Goal: Task Accomplishment & Management: Complete application form

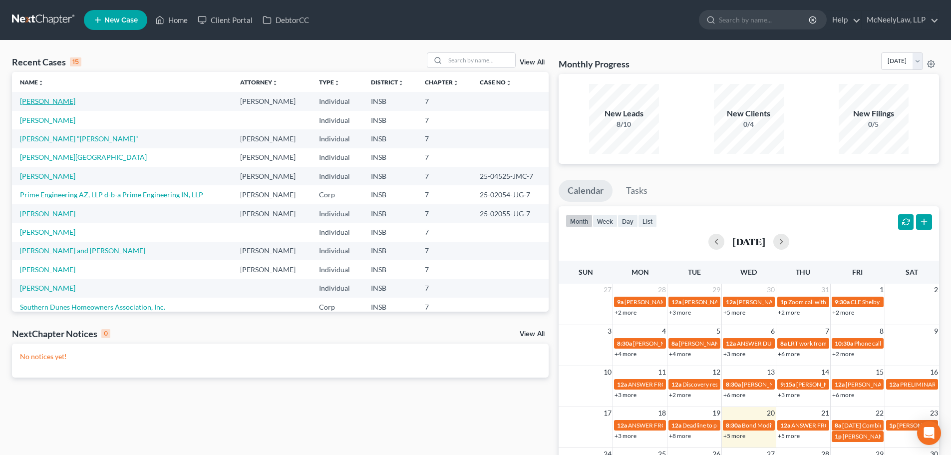
click at [52, 103] on link "[PERSON_NAME]" at bounding box center [47, 101] width 55 height 8
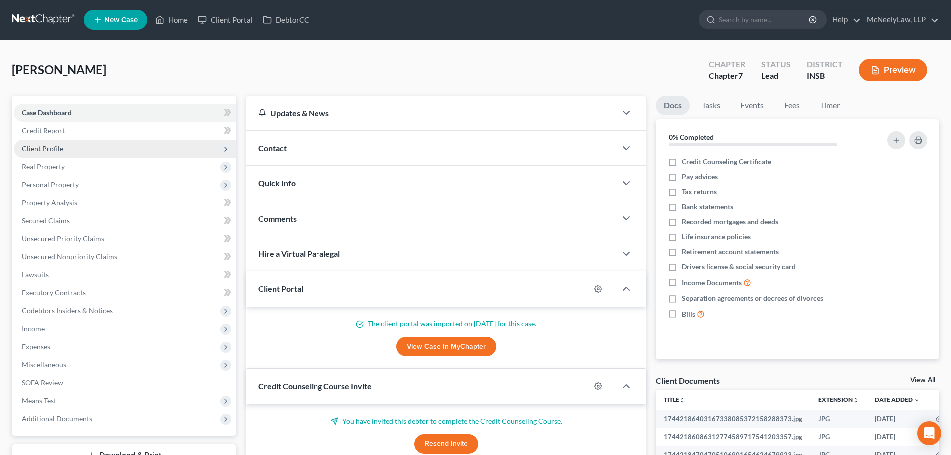
click at [61, 146] on span "Client Profile" at bounding box center [42, 148] width 41 height 8
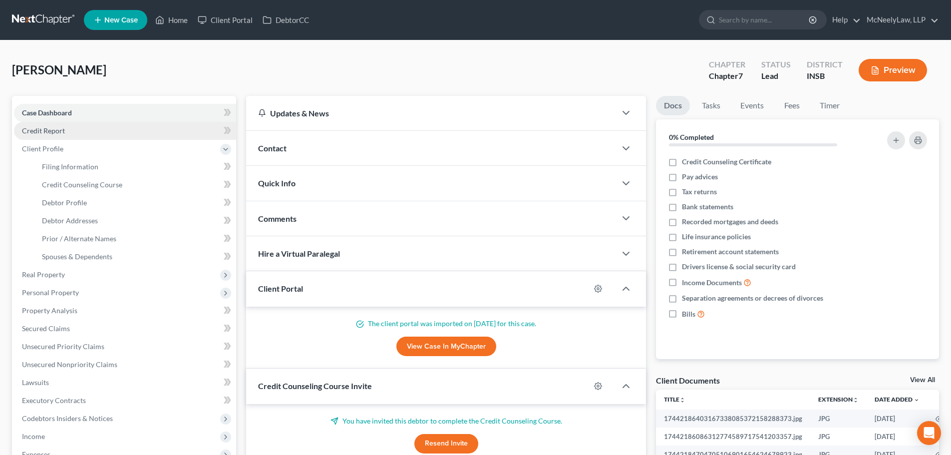
click at [59, 134] on span "Credit Report" at bounding box center [43, 130] width 43 height 8
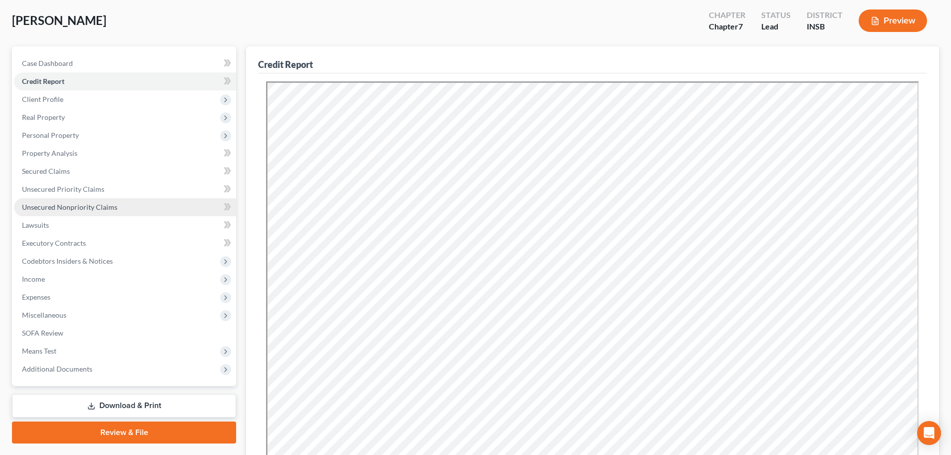
scroll to position [50, 0]
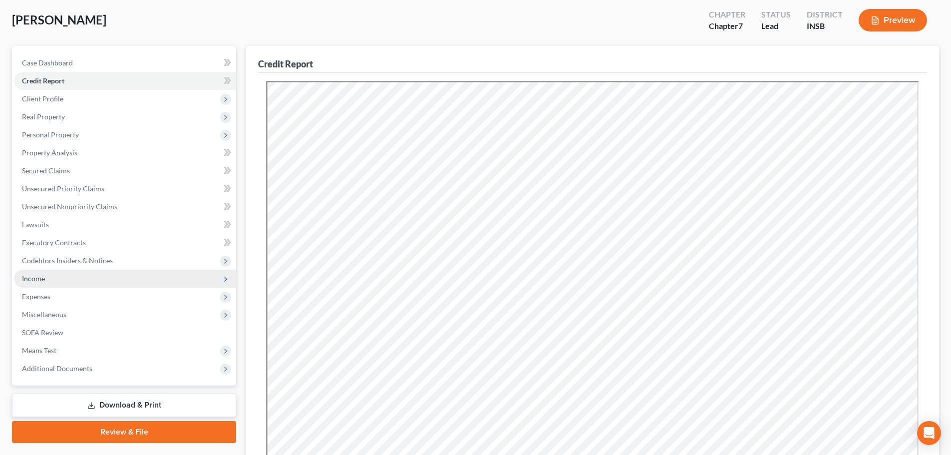
click at [64, 271] on span "Income" at bounding box center [125, 279] width 222 height 18
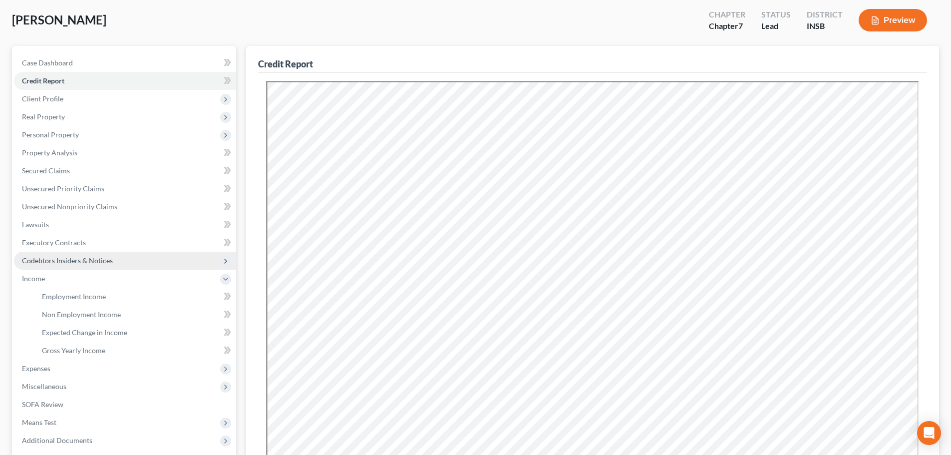
click at [66, 257] on span "Codebtors Insiders & Notices" at bounding box center [67, 260] width 91 height 8
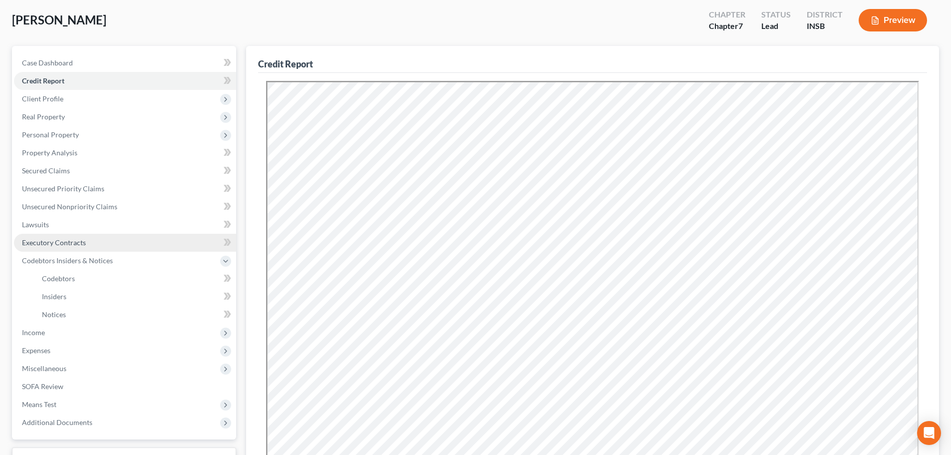
click at [66, 239] on span "Executory Contracts" at bounding box center [54, 242] width 64 height 8
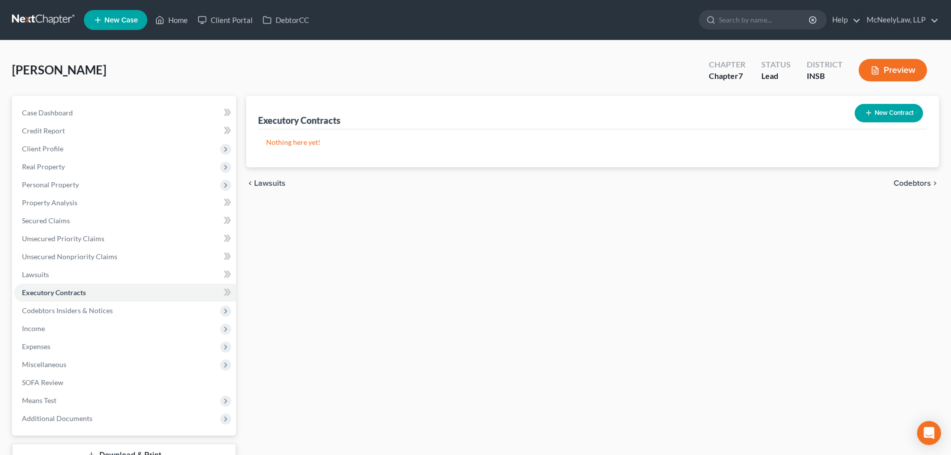
click at [888, 118] on button "New Contract" at bounding box center [889, 113] width 68 height 18
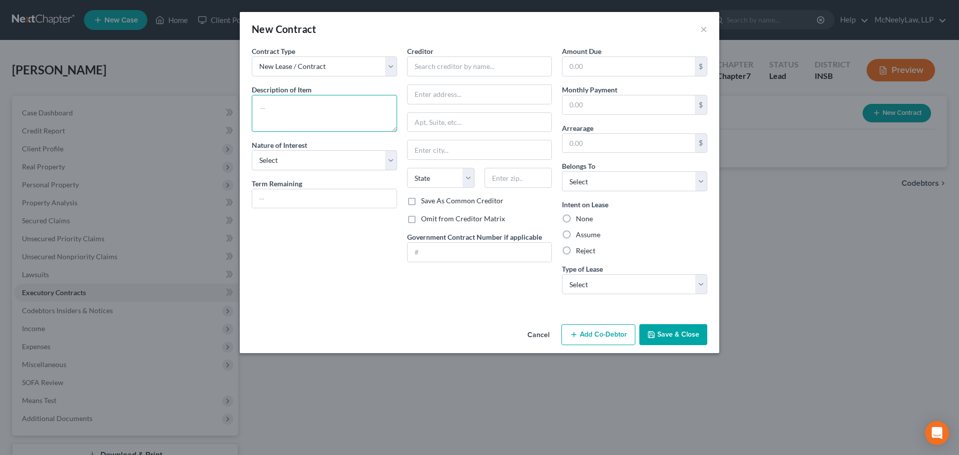
click at [319, 114] on textarea at bounding box center [324, 113] width 145 height 37
click at [390, 63] on select "New Lease / Contract New Timeshare" at bounding box center [324, 66] width 145 height 20
click at [379, 43] on div "New Contract ×" at bounding box center [479, 29] width 479 height 34
click at [313, 118] on textarea at bounding box center [324, 113] width 145 height 37
click at [312, 122] on textarea at bounding box center [324, 113] width 145 height 37
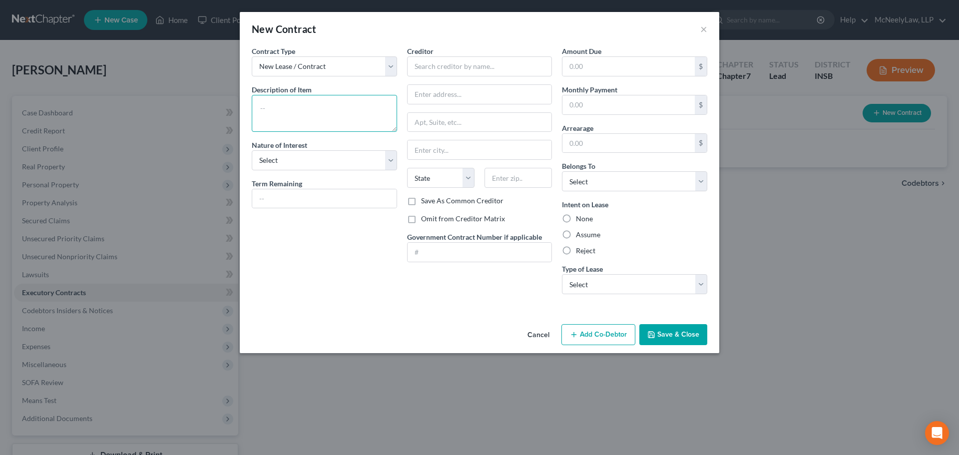
paste textarea "[STREET_ADDRESS][PERSON_NAME][PERSON_NAME]"
click at [259, 104] on textarea "[STREET_ADDRESS][PERSON_NAME][PERSON_NAME]" at bounding box center [324, 113] width 145 height 37
type textarea "[STREET_ADDRESS][PERSON_NAME][PERSON_NAME]"
click at [385, 160] on select "Select Purchaser Agent Lessor Lessee" at bounding box center [324, 160] width 145 height 20
click at [368, 289] on div "Contract Type New Lease / Contract New Timeshare Description of non-residential…" at bounding box center [324, 174] width 155 height 256
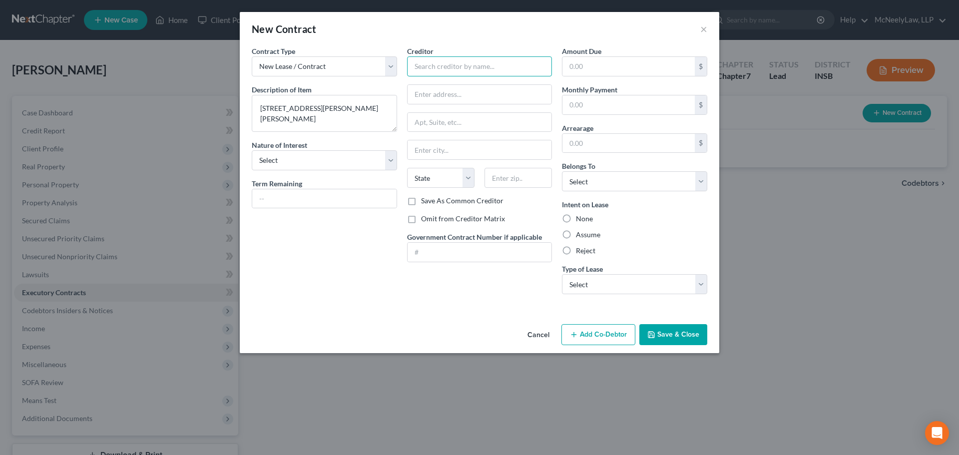
click at [470, 68] on input "text" at bounding box center [479, 66] width 145 height 20
type input "[PERSON_NAME] and [PERSON_NAME]"
drag, startPoint x: 321, startPoint y: 107, endPoint x: 247, endPoint y: 106, distance: 73.9
click at [248, 106] on div "Contract Type New Lease / Contract New Timeshare Description of non-residential…" at bounding box center [324, 174] width 155 height 256
click at [459, 95] on input "text" at bounding box center [479, 94] width 144 height 19
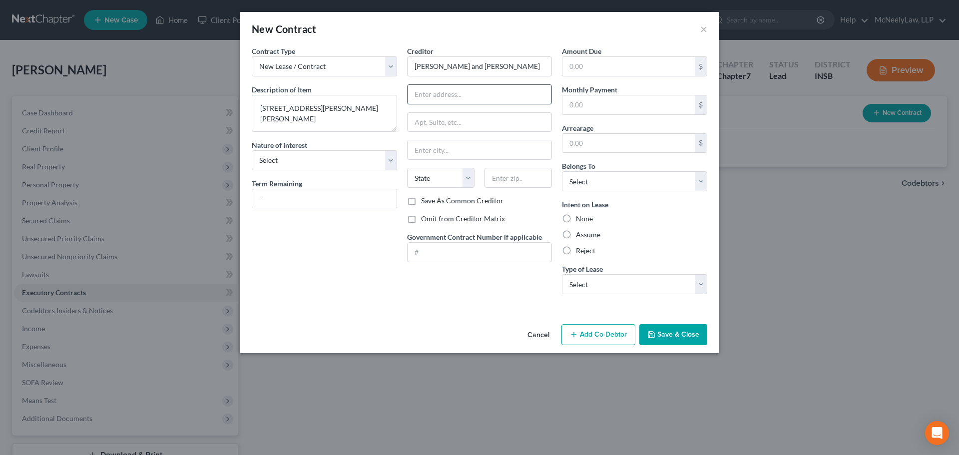
paste input "[STREET_ADDRESS][PERSON_NAME]"
type input "[STREET_ADDRESS][PERSON_NAME]"
click at [272, 119] on textarea "[STREET_ADDRESS][PERSON_NAME][PERSON_NAME]" at bounding box center [324, 113] width 145 height 37
click at [323, 119] on textarea "[STREET_ADDRESS][PERSON_NAME][PERSON_NAME]" at bounding box center [324, 113] width 145 height 37
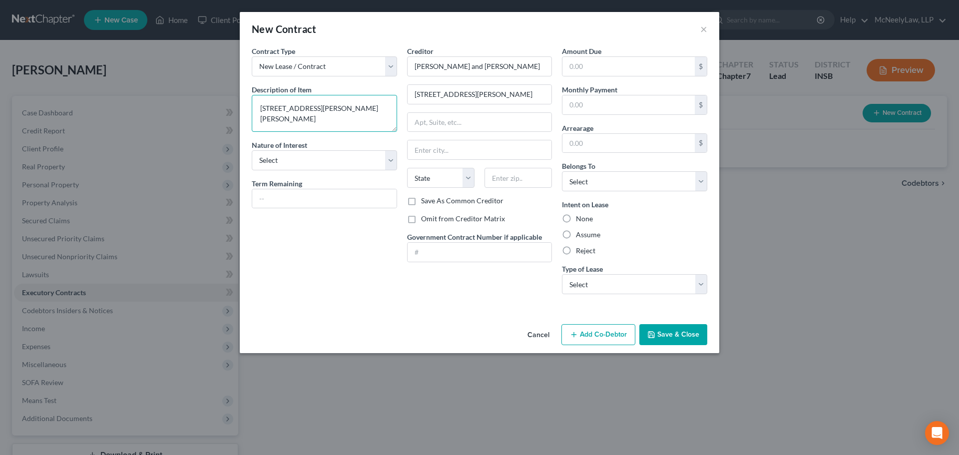
click at [323, 119] on textarea "[STREET_ADDRESS][PERSON_NAME][PERSON_NAME]" at bounding box center [324, 113] width 145 height 37
click at [512, 177] on input "text" at bounding box center [517, 178] width 67 height 20
paste input "47240"
type input "47240"
click at [368, 245] on div "Contract Type New Lease / Contract New Timeshare Description of non-residential…" at bounding box center [324, 174] width 155 height 256
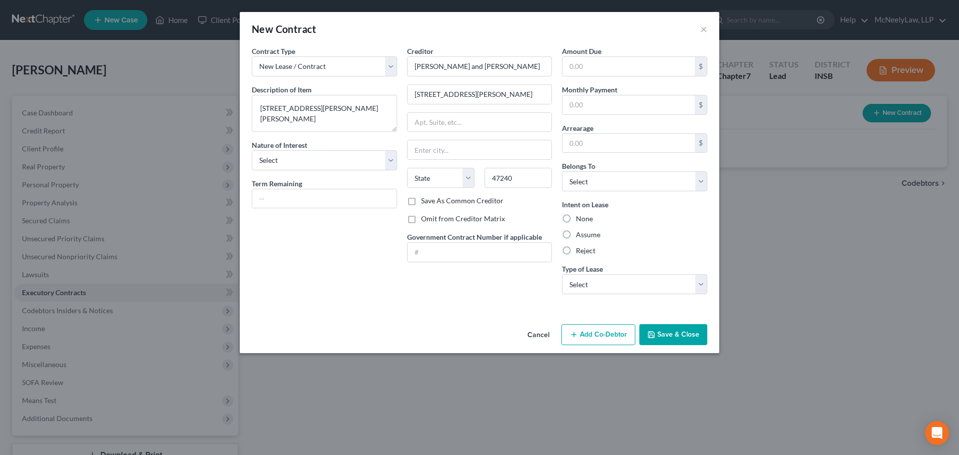
type input "[GEOGRAPHIC_DATA]"
select select "15"
click at [464, 200] on label "Save As Common Creditor" at bounding box center [462, 201] width 82 height 10
click at [431, 200] on input "Save As Common Creditor" at bounding box center [428, 199] width 6 height 6
checkbox input "true"
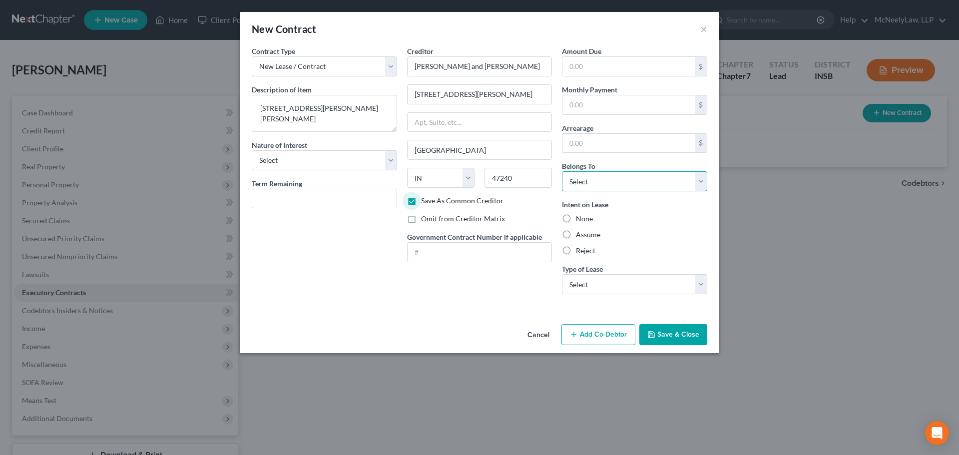
click at [625, 184] on select "Select Debtor 1 Only Debtor 2 Only Debtor 1 And Debtor 2 Only At Least One Of T…" at bounding box center [634, 181] width 145 height 20
click at [297, 279] on div "Contract Type New Lease / Contract New Timeshare Description of non-residential…" at bounding box center [324, 174] width 155 height 256
click at [576, 234] on label "Assume" at bounding box center [588, 235] width 24 height 10
click at [580, 234] on input "Assume" at bounding box center [583, 233] width 6 height 6
radio input "true"
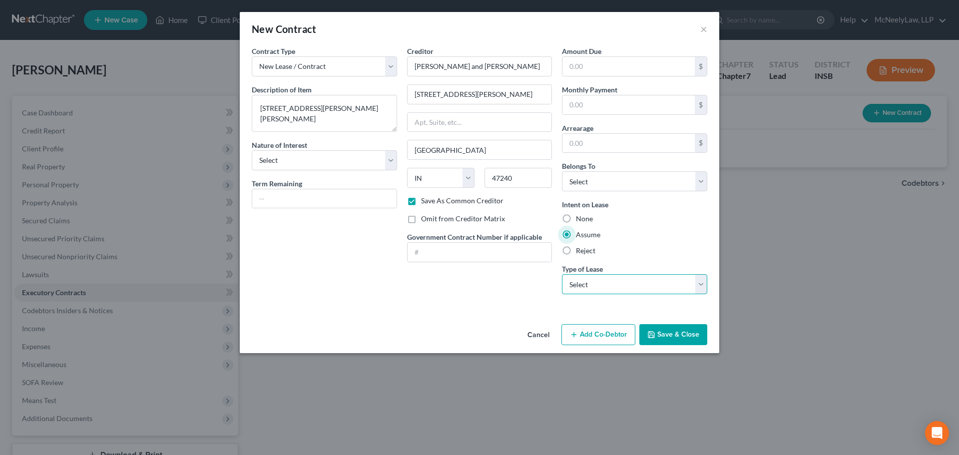
click at [705, 284] on select "Select Real Estate Car Other" at bounding box center [634, 284] width 145 height 20
drag, startPoint x: 685, startPoint y: 206, endPoint x: 684, endPoint y: 212, distance: 6.6
click at [685, 206] on div "Intent on Lease None Assume Reject" at bounding box center [634, 227] width 145 height 56
click at [693, 333] on button "Save & Close" at bounding box center [673, 334] width 68 height 21
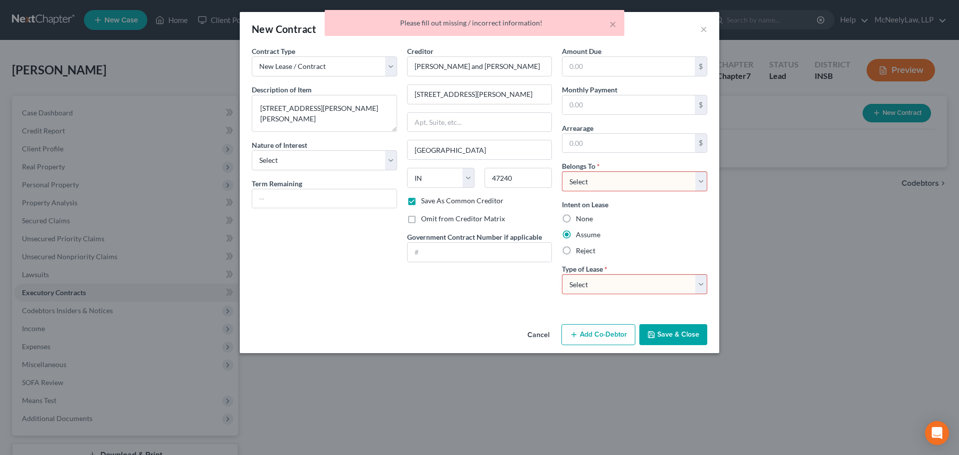
click at [663, 288] on select "Select Real Estate Car Other" at bounding box center [634, 284] width 145 height 20
select select "0"
click at [562, 274] on select "Select Real Estate Car Other" at bounding box center [634, 284] width 145 height 20
click at [687, 331] on button "Save & Close" at bounding box center [673, 334] width 68 height 21
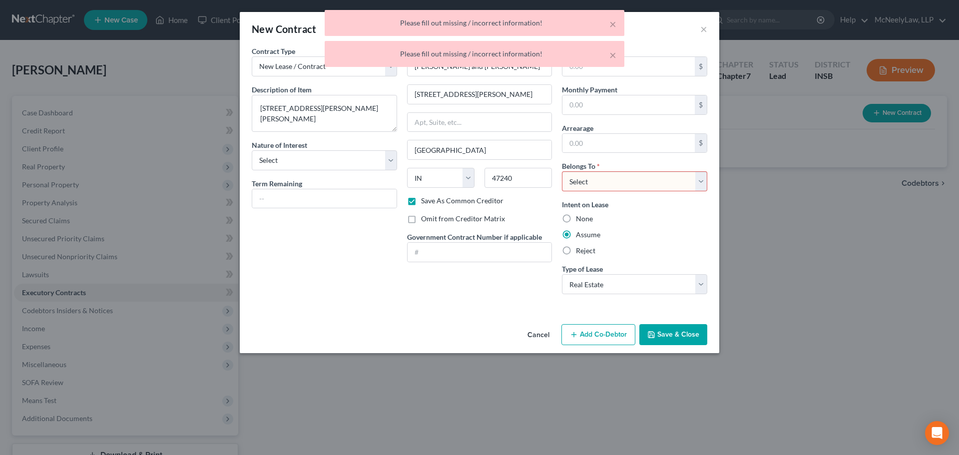
click at [655, 177] on select "Select Debtor 1 Only Debtor 2 Only Debtor 1 And Debtor 2 Only At Least One Of T…" at bounding box center [634, 181] width 145 height 20
select select "0"
click at [562, 171] on select "Select Debtor 1 Only Debtor 2 Only Debtor 1 And Debtor 2 Only At Least One Of T…" at bounding box center [634, 181] width 145 height 20
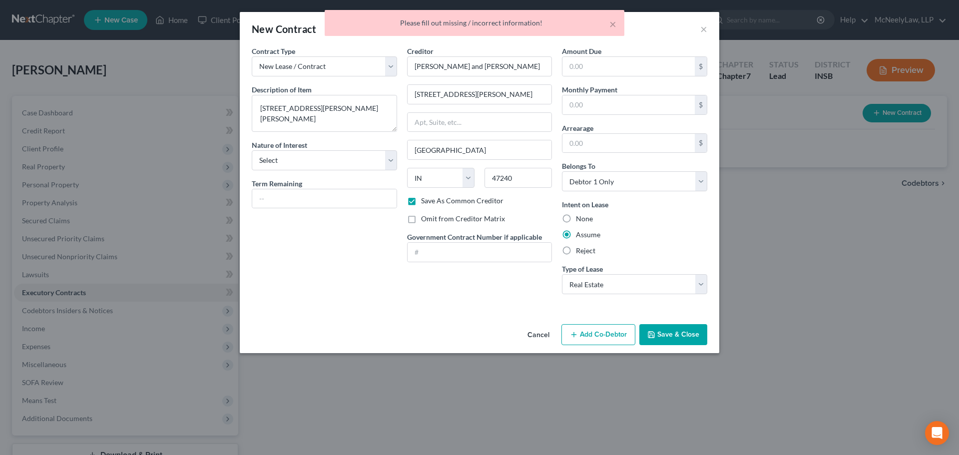
click at [675, 332] on button "Save & Close" at bounding box center [673, 334] width 68 height 21
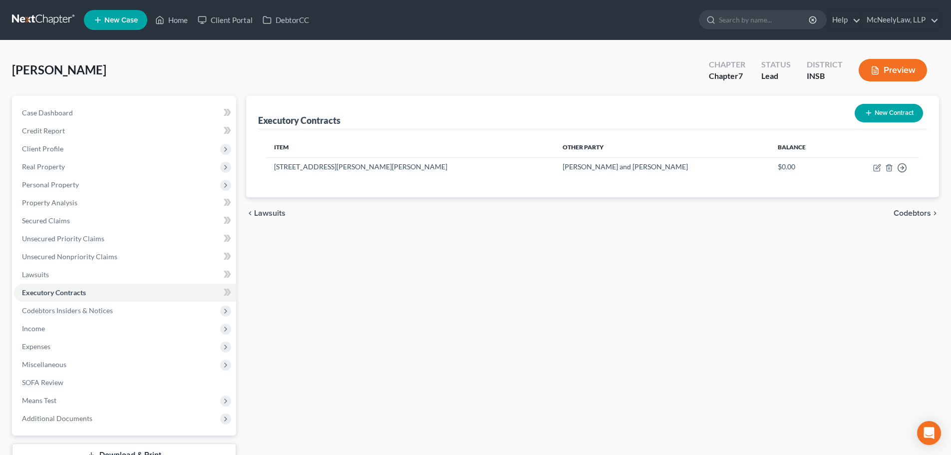
click at [907, 69] on button "Preview" at bounding box center [893, 70] width 68 height 22
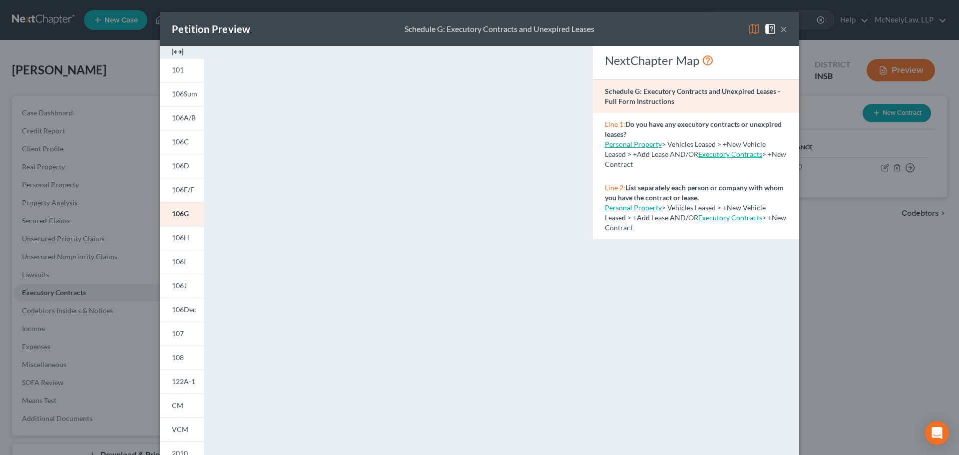
click at [780, 31] on button "×" at bounding box center [783, 29] width 7 height 12
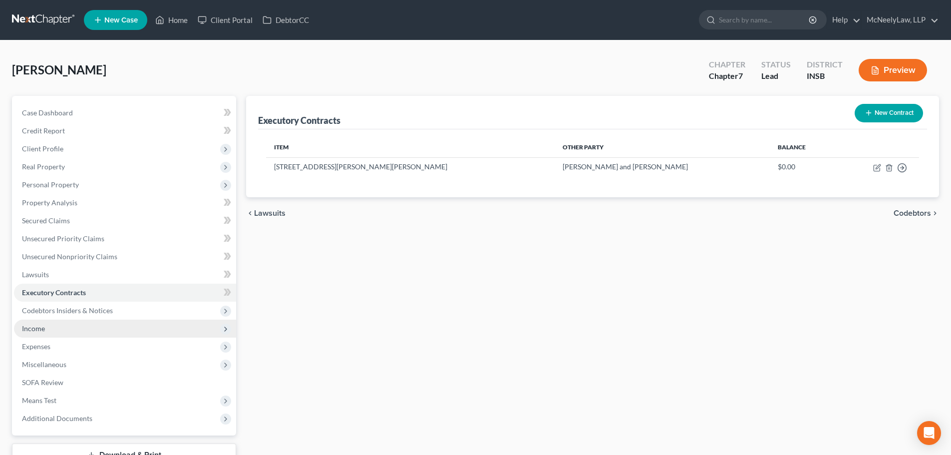
click at [47, 327] on span "Income" at bounding box center [125, 329] width 222 height 18
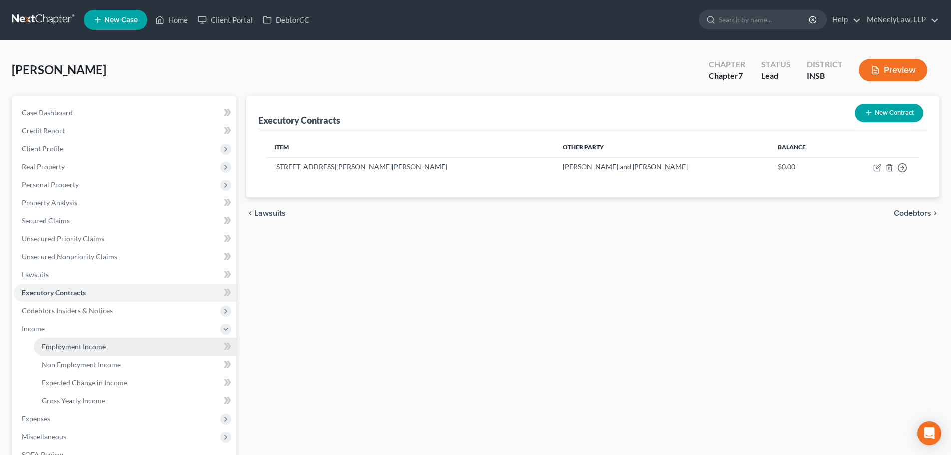
click at [107, 349] on link "Employment Income" at bounding box center [135, 346] width 202 height 18
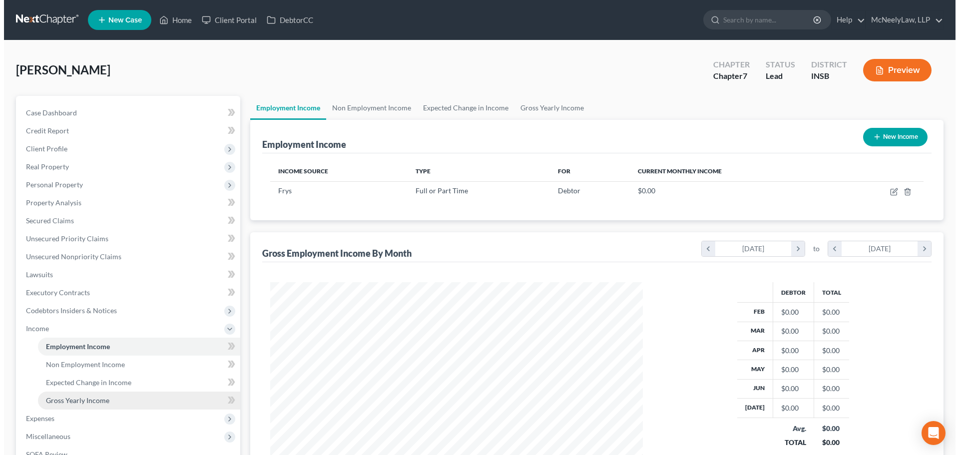
scroll to position [186, 392]
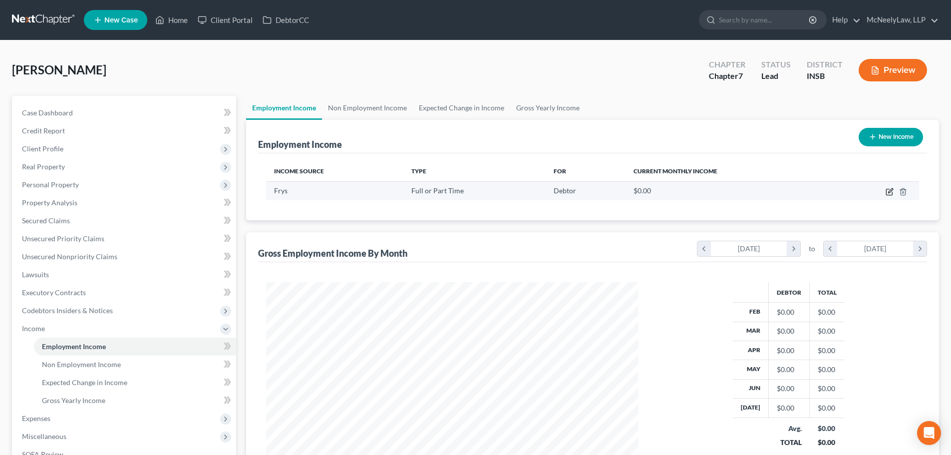
click at [887, 189] on icon "button" at bounding box center [889, 192] width 6 height 6
select select "0"
select select "15"
select select "2"
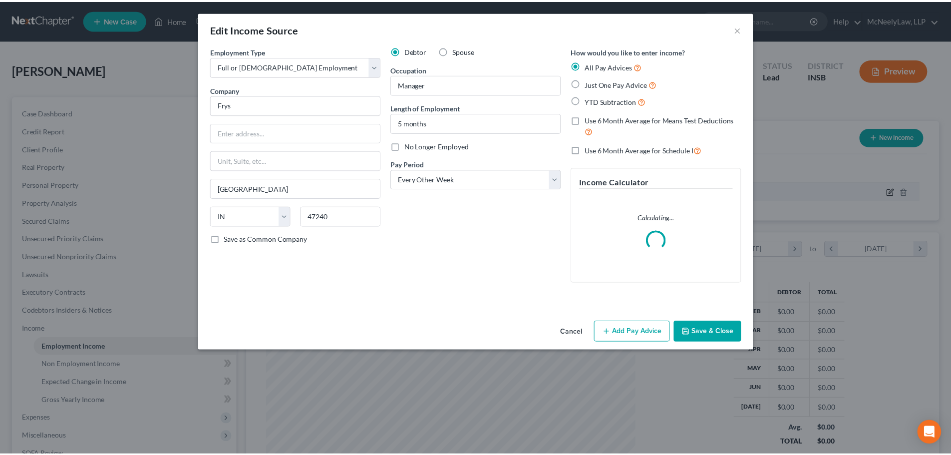
scroll to position [188, 396]
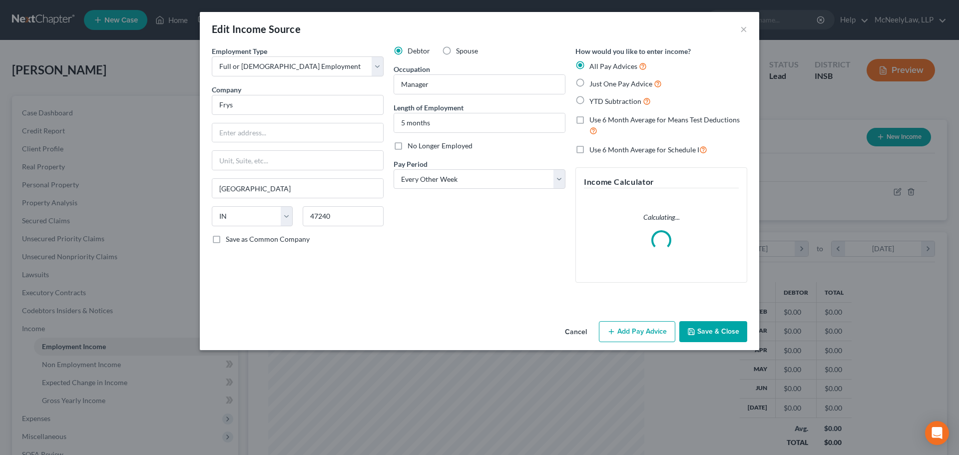
click at [407, 145] on label "No Longer Employed" at bounding box center [439, 146] width 65 height 10
click at [411, 145] on input "No Longer Employed" at bounding box center [414, 144] width 6 height 6
checkbox input "true"
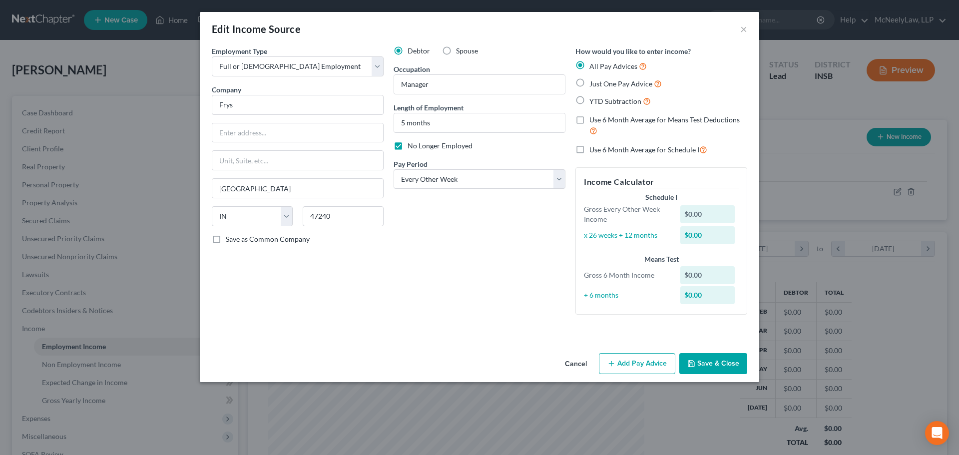
click at [709, 364] on button "Save & Close" at bounding box center [713, 363] width 68 height 21
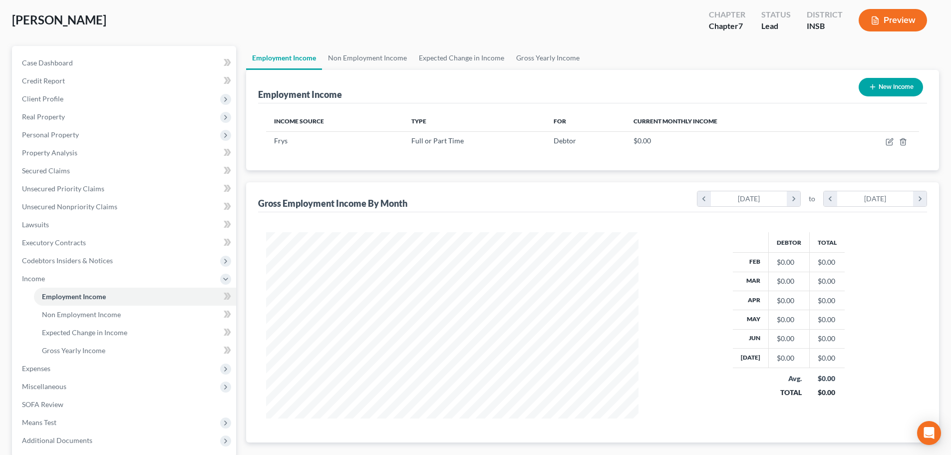
scroll to position [148, 0]
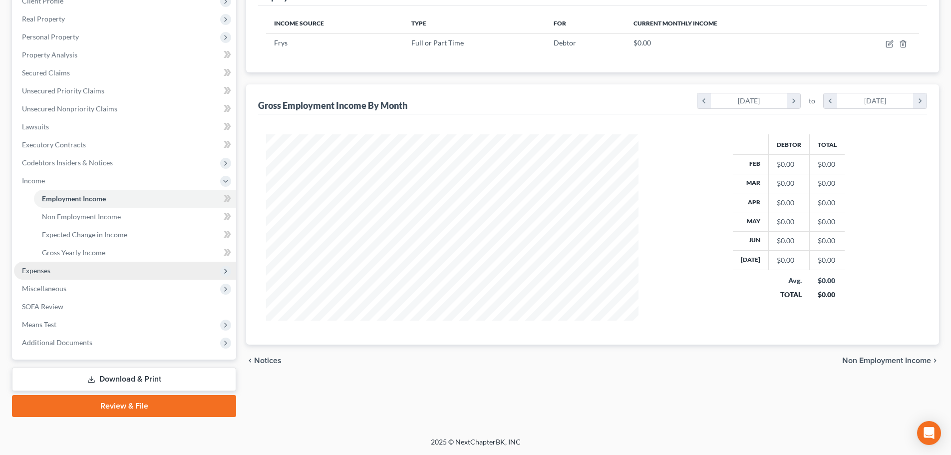
click at [78, 275] on span "Expenses" at bounding box center [125, 271] width 222 height 18
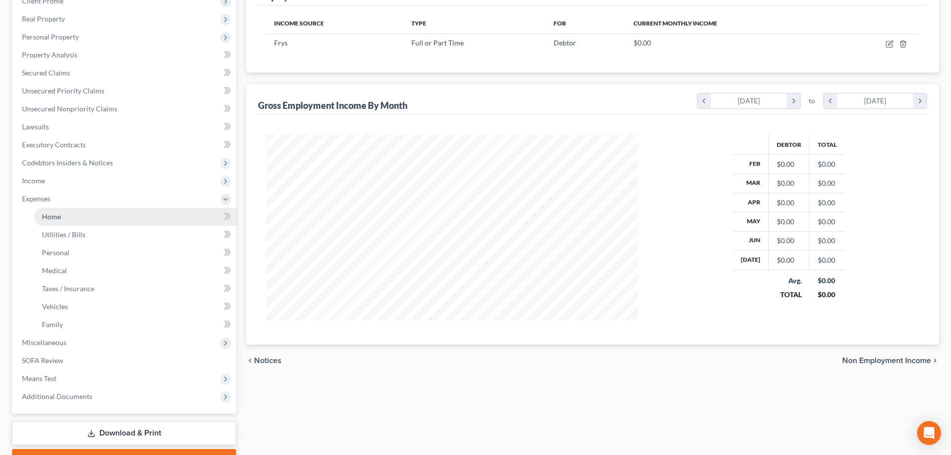
click at [63, 220] on link "Home" at bounding box center [135, 217] width 202 height 18
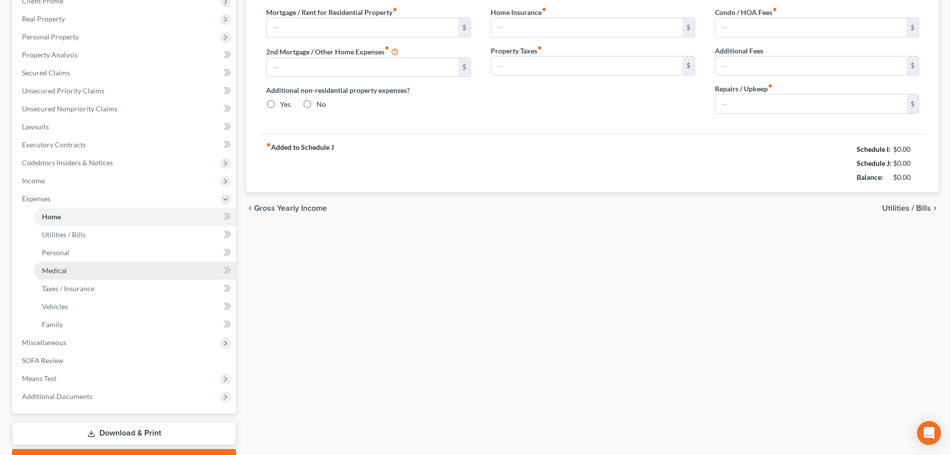
radio input "true"
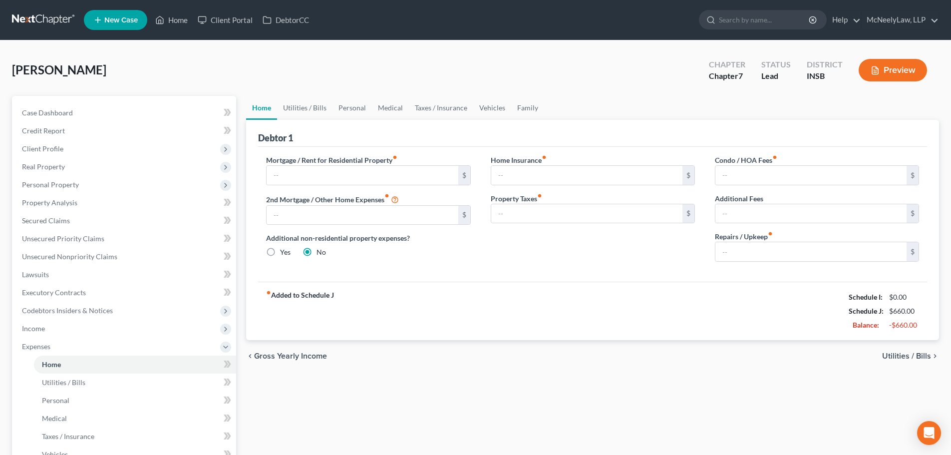
click at [902, 358] on span "Utilities / Bills" at bounding box center [906, 356] width 49 height 8
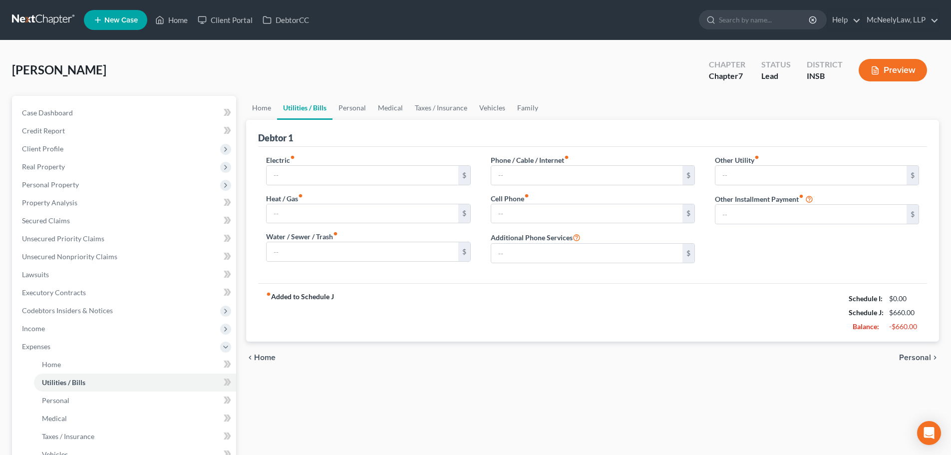
click at [910, 356] on span "Personal" at bounding box center [915, 357] width 32 height 8
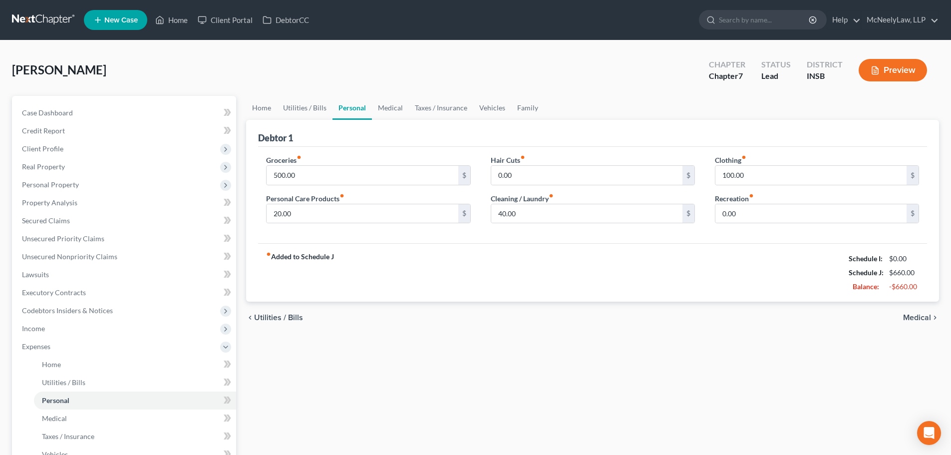
click at [919, 317] on span "Medical" at bounding box center [917, 318] width 28 height 8
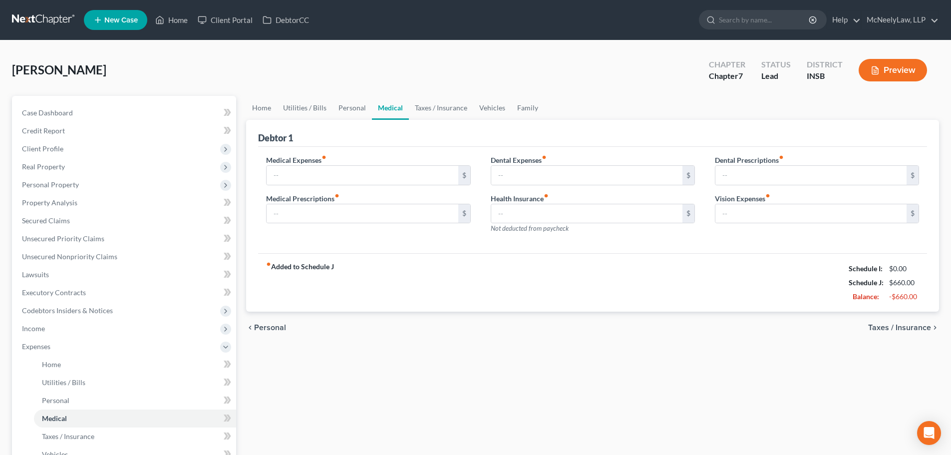
click at [262, 334] on div "chevron_left Personal Taxes / Insurance chevron_right" at bounding box center [592, 328] width 693 height 32
click at [266, 331] on span "Personal" at bounding box center [270, 328] width 32 height 8
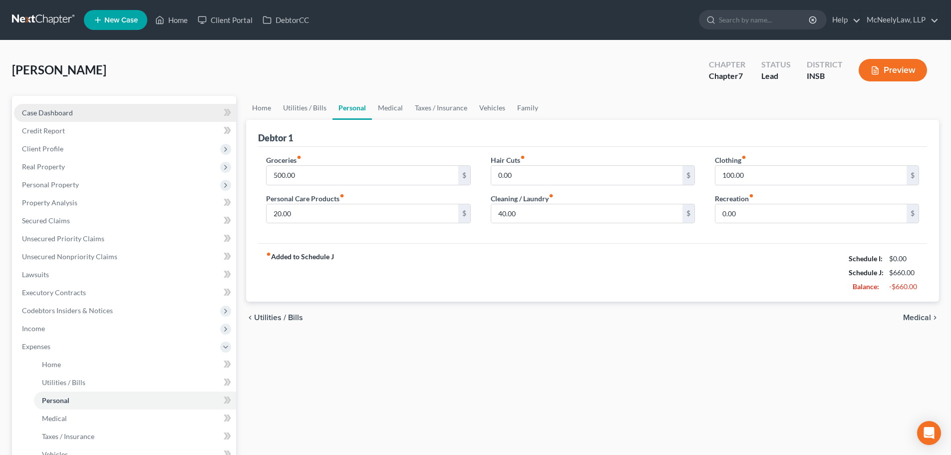
click at [52, 114] on span "Case Dashboard" at bounding box center [47, 112] width 51 height 8
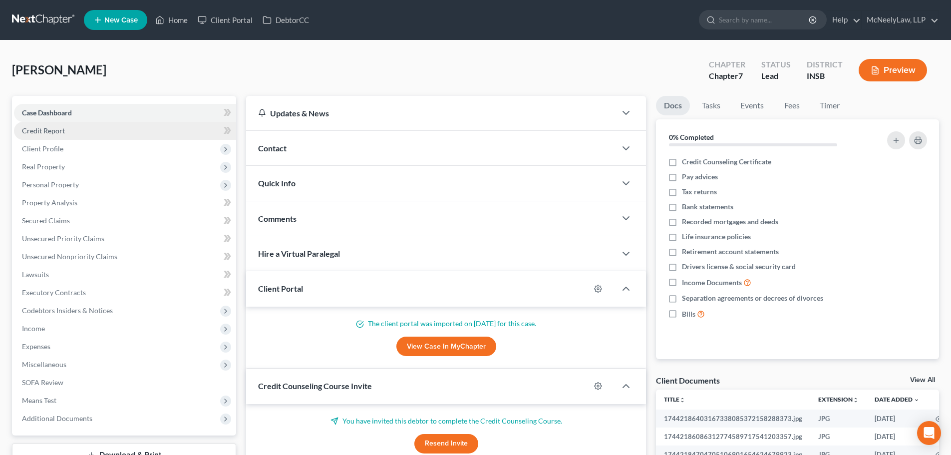
click at [87, 131] on link "Credit Report" at bounding box center [125, 131] width 222 height 18
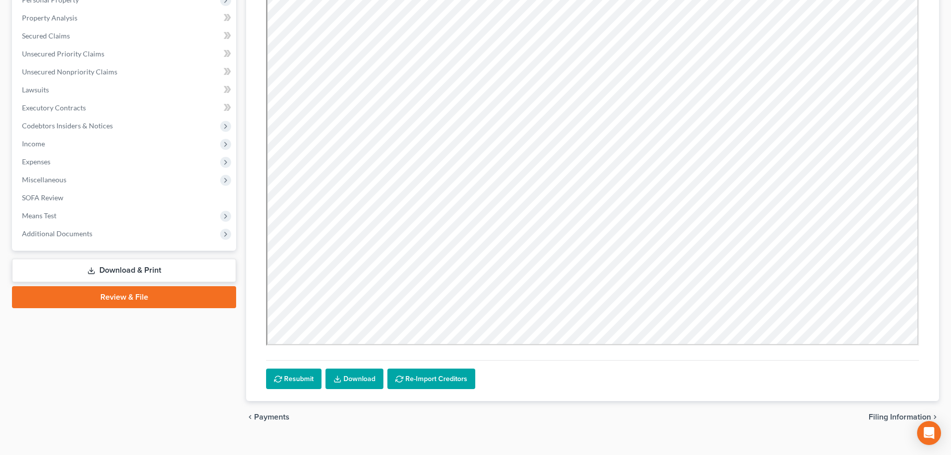
scroll to position [201, 0]
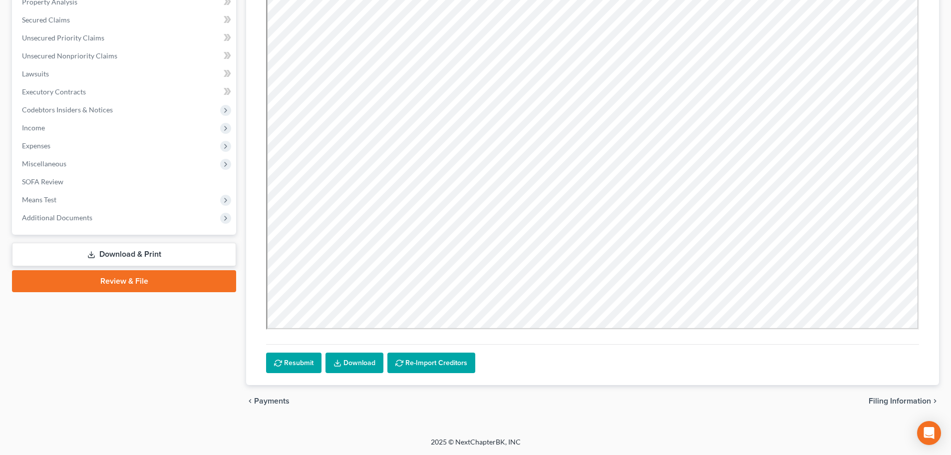
click at [887, 401] on span "Filing Information" at bounding box center [900, 401] width 62 height 8
select select "1"
select select "0"
select select "28"
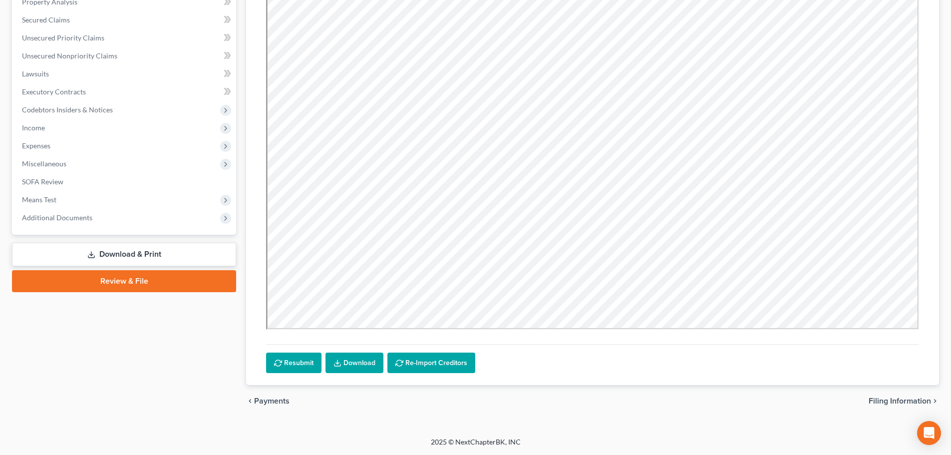
select select "0"
select select "15"
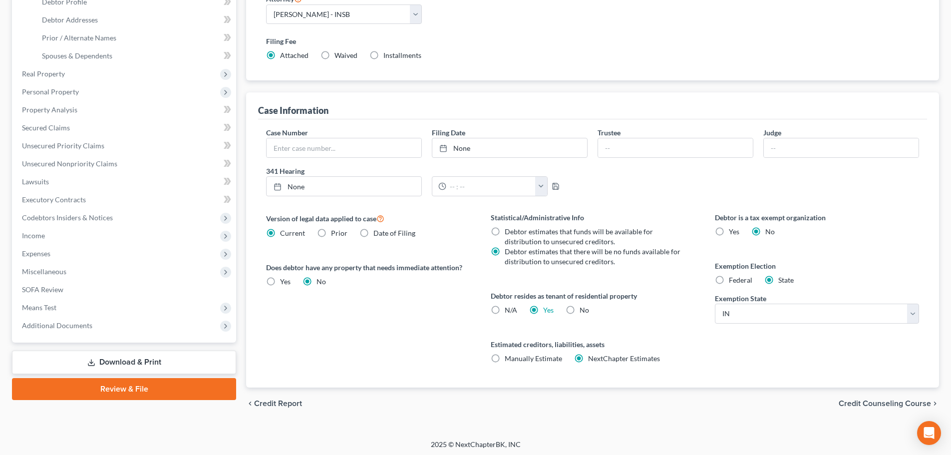
scroll to position [203, 0]
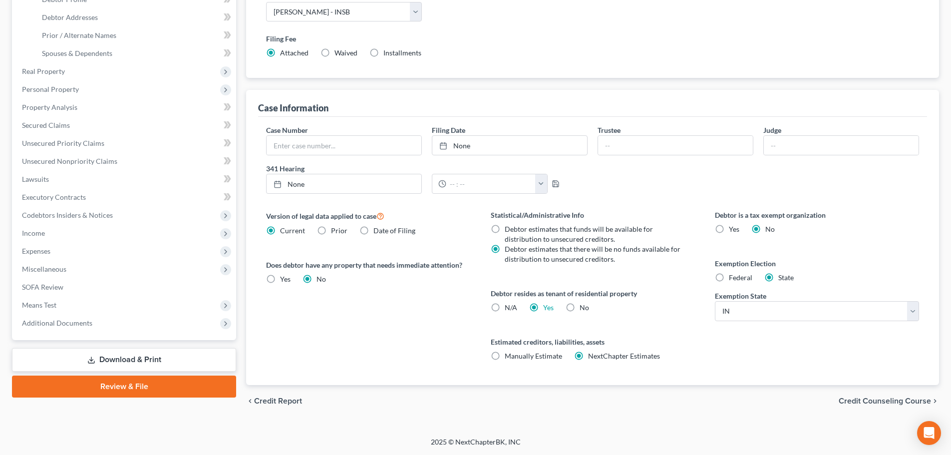
click at [870, 398] on span "Credit Counseling Course" at bounding box center [885, 401] width 92 height 8
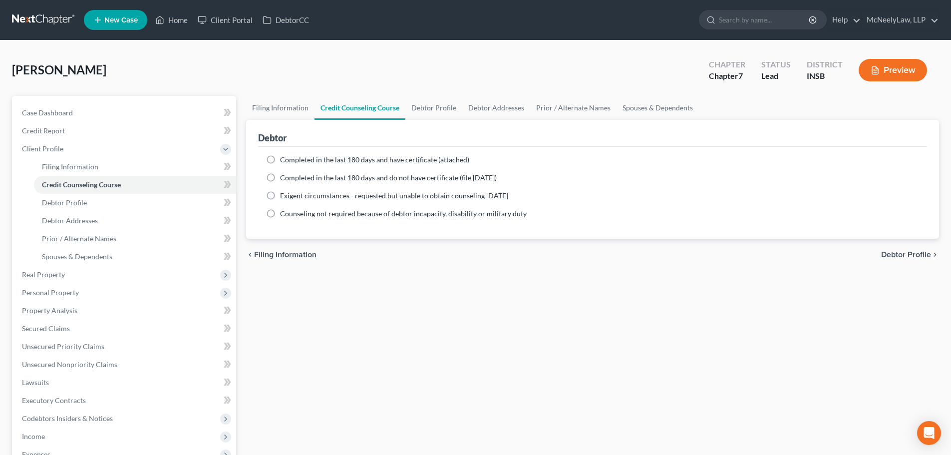
click at [909, 255] on span "Debtor Profile" at bounding box center [906, 255] width 50 height 8
select select "0"
select select "1"
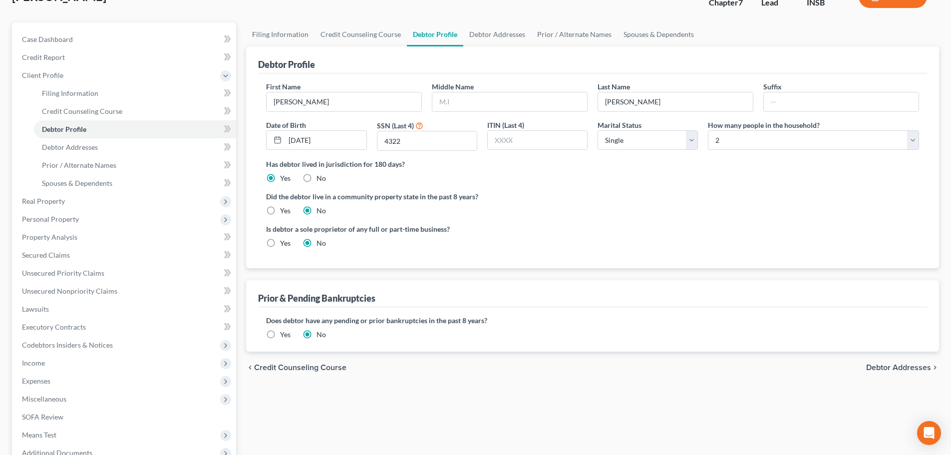
scroll to position [184, 0]
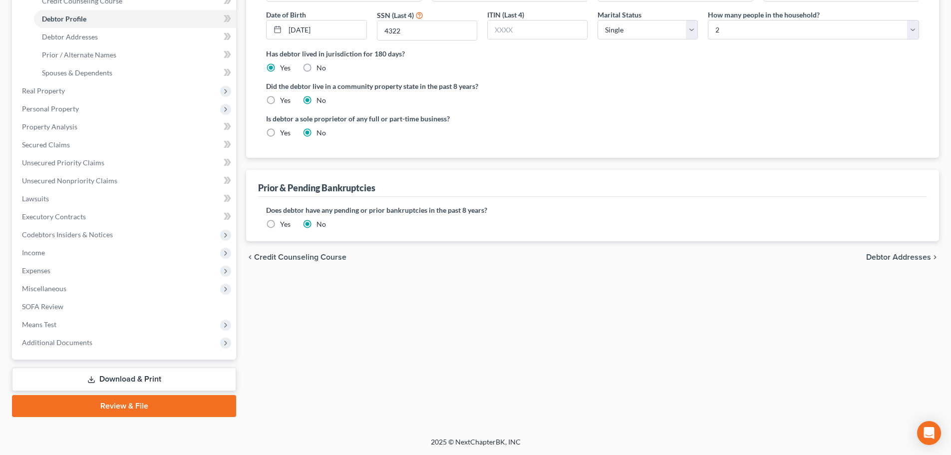
click at [879, 258] on span "Debtor Addresses" at bounding box center [898, 257] width 65 height 8
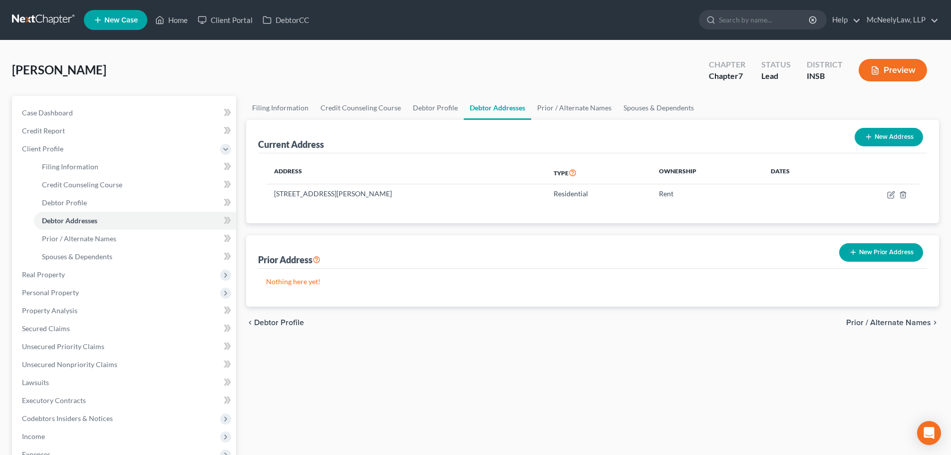
click at [908, 324] on span "Prior / Alternate Names" at bounding box center [888, 323] width 85 height 8
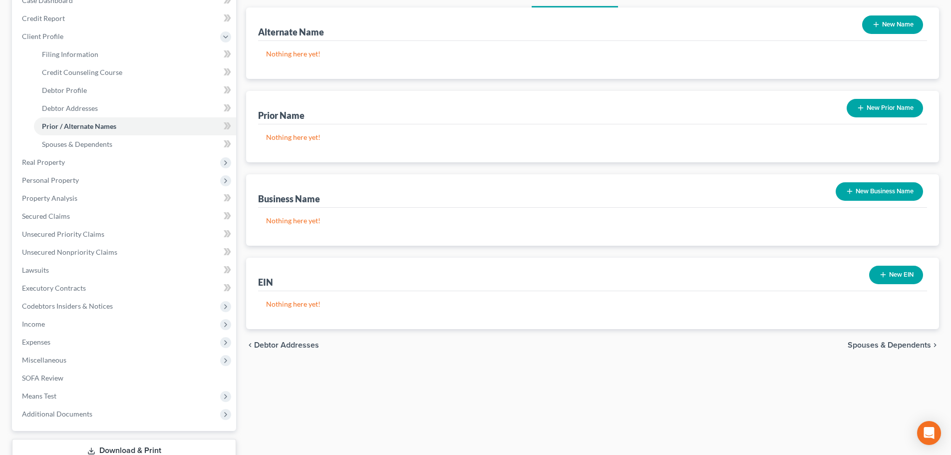
scroll to position [184, 0]
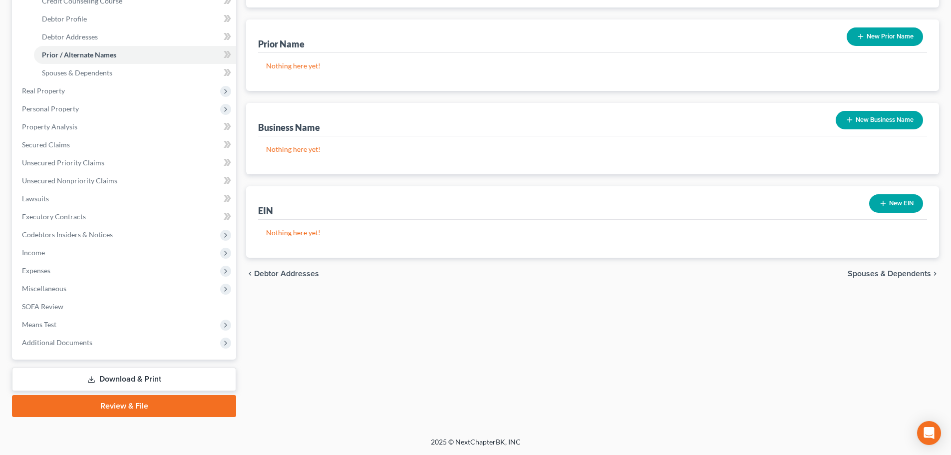
click at [908, 281] on div "chevron_left Debtor Addresses Spouses & Dependents chevron_right" at bounding box center [592, 274] width 693 height 32
click at [908, 272] on span "Spouses & Dependents" at bounding box center [889, 274] width 83 height 8
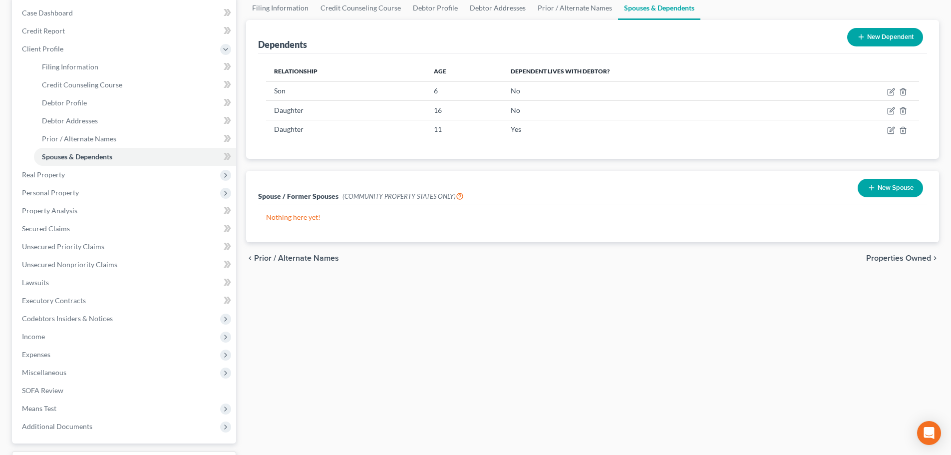
click at [905, 260] on span "Properties Owned" at bounding box center [898, 258] width 65 height 8
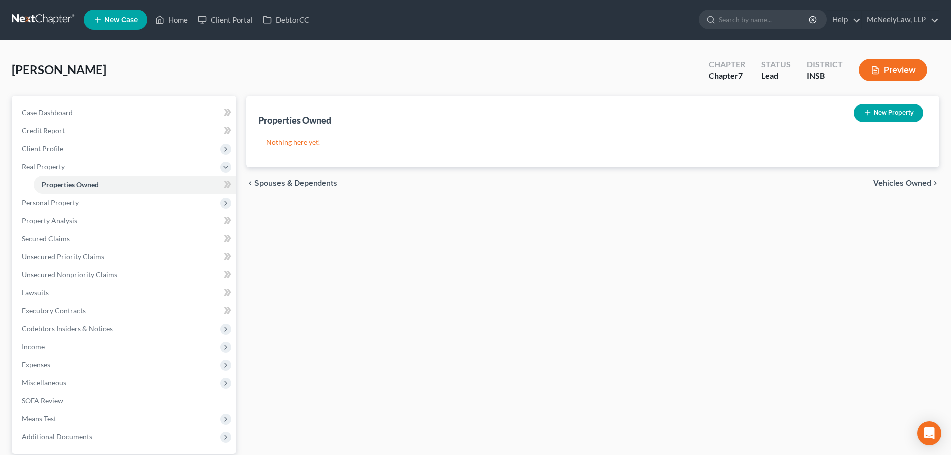
click at [902, 175] on div "chevron_left Spouses & Dependents Vehicles Owned chevron_right" at bounding box center [592, 183] width 693 height 32
click at [905, 188] on div "chevron_left Spouses & Dependents Vehicles Owned chevron_right" at bounding box center [592, 183] width 693 height 32
click at [902, 183] on span "Vehicles Owned" at bounding box center [902, 183] width 58 height 8
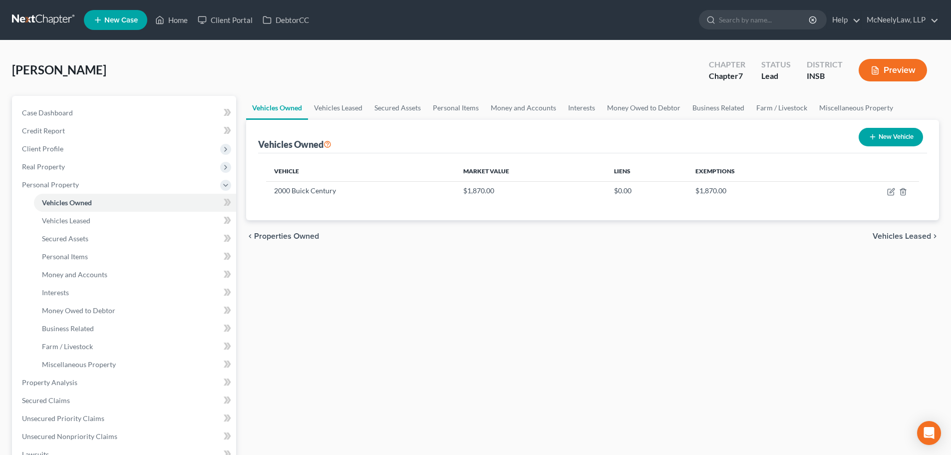
click at [900, 236] on span "Vehicles Leased" at bounding box center [902, 236] width 58 height 8
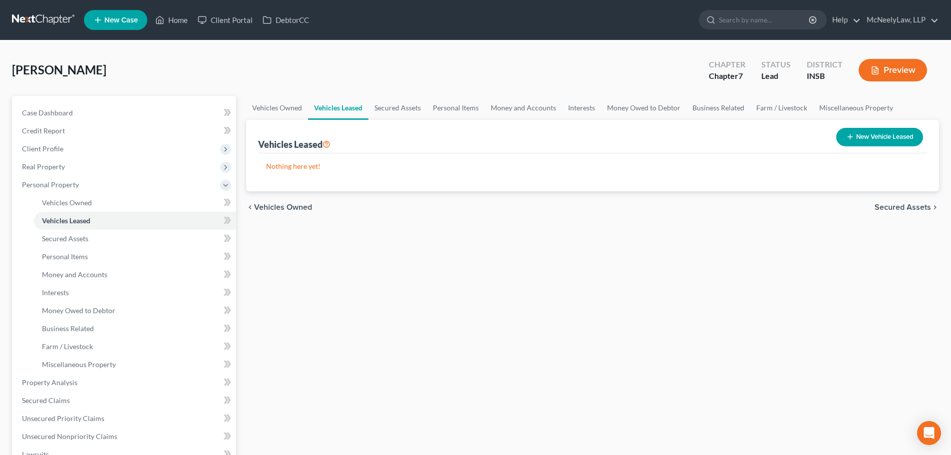
click at [912, 201] on div "chevron_left Vehicles Owned Secured Assets chevron_right" at bounding box center [592, 207] width 693 height 32
click at [916, 211] on span "Secured Assets" at bounding box center [903, 207] width 56 height 8
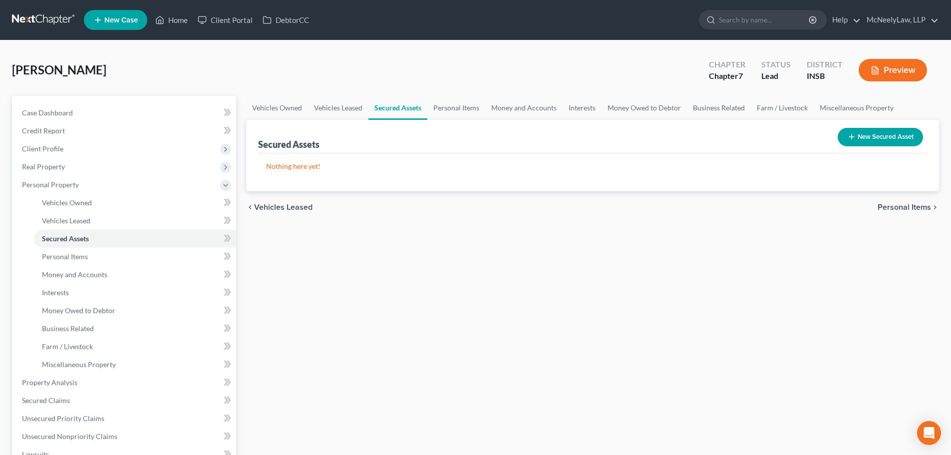
click at [916, 210] on span "Personal Items" at bounding box center [904, 207] width 53 height 8
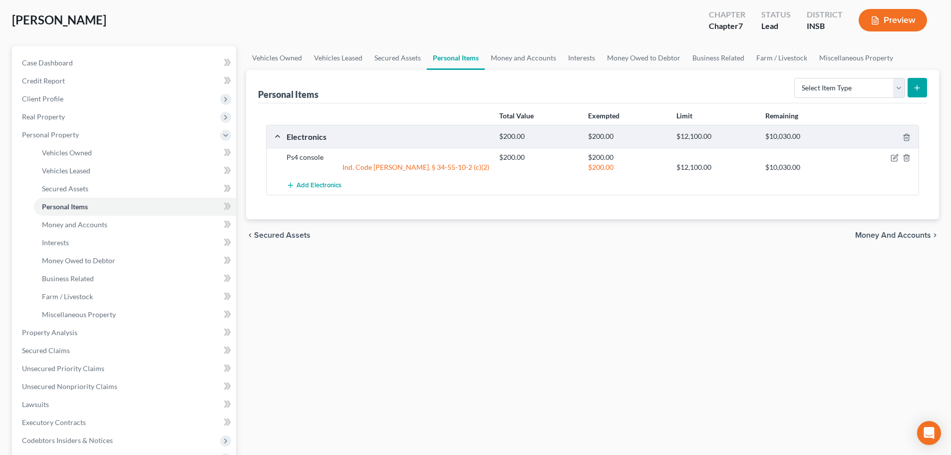
click at [899, 237] on span "Money and Accounts" at bounding box center [893, 235] width 76 height 8
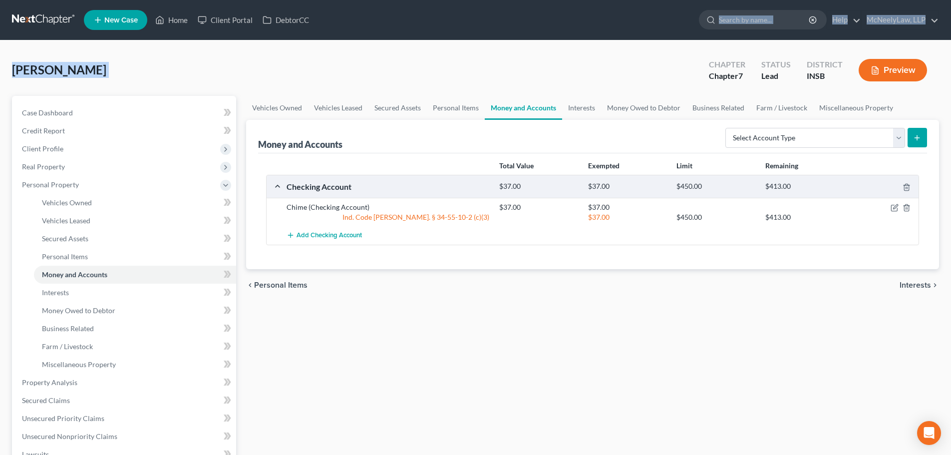
drag, startPoint x: 620, startPoint y: 26, endPoint x: 461, endPoint y: 68, distance: 164.2
click at [461, 68] on div "Home New Case Client Portal DebtorCC McNeelyLaw, LLP [EMAIL_ADDRESS][DOMAIN_NAM…" at bounding box center [475, 355] width 951 height 710
